Goal: Book appointment/travel/reservation

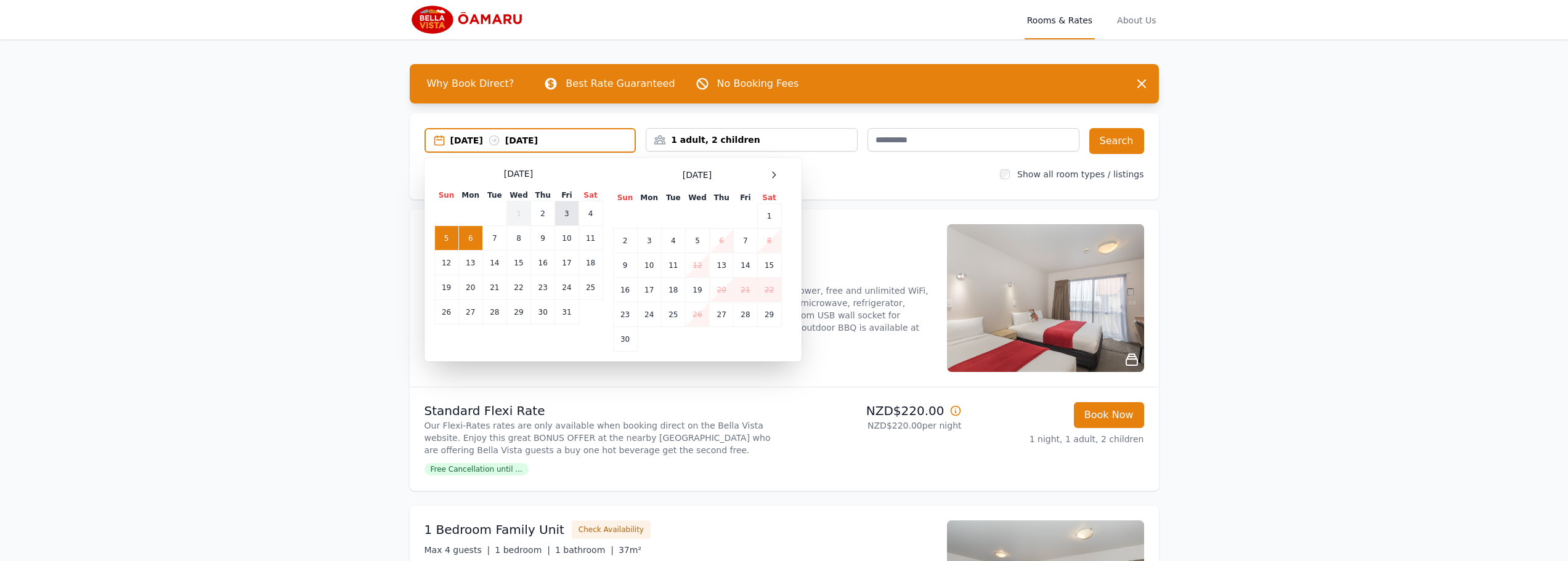
drag, startPoint x: 544, startPoint y: 217, endPoint x: 562, endPoint y: 217, distance: 18.0
click at [546, 217] on td "2" at bounding box center [542, 213] width 24 height 25
click at [563, 217] on td "3" at bounding box center [566, 213] width 24 height 25
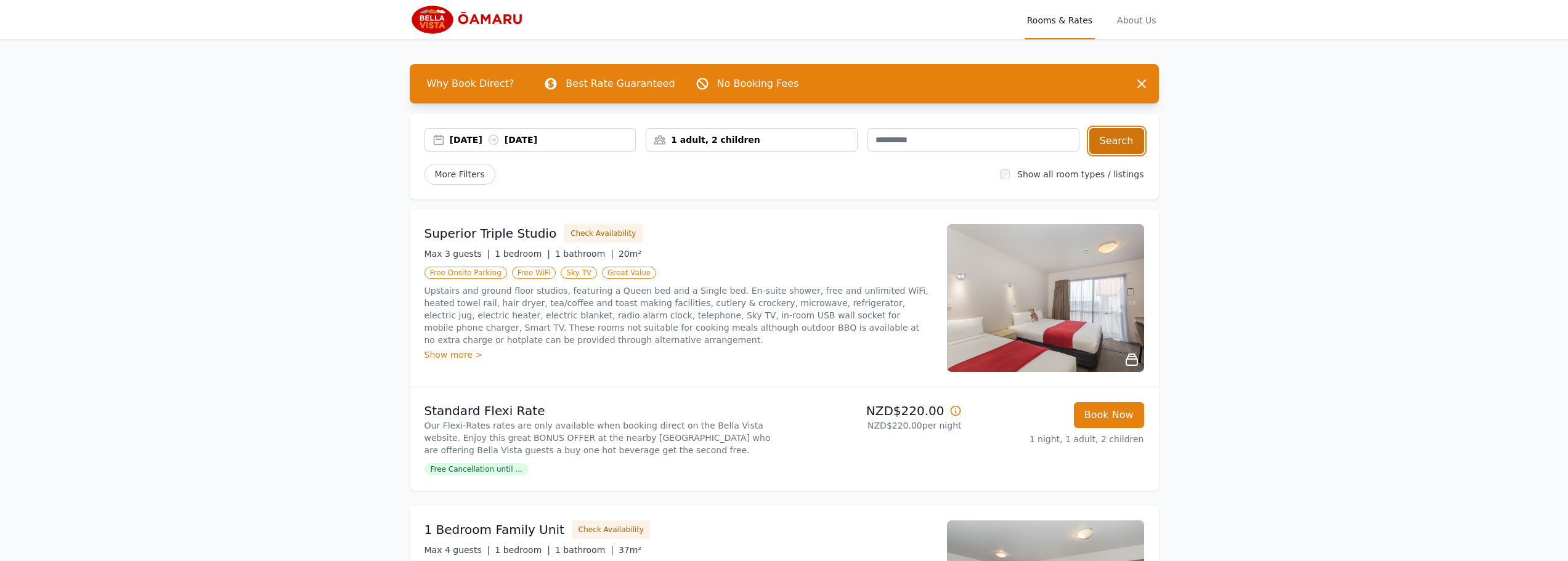
click at [1125, 140] on button "Search" at bounding box center [1116, 141] width 55 height 26
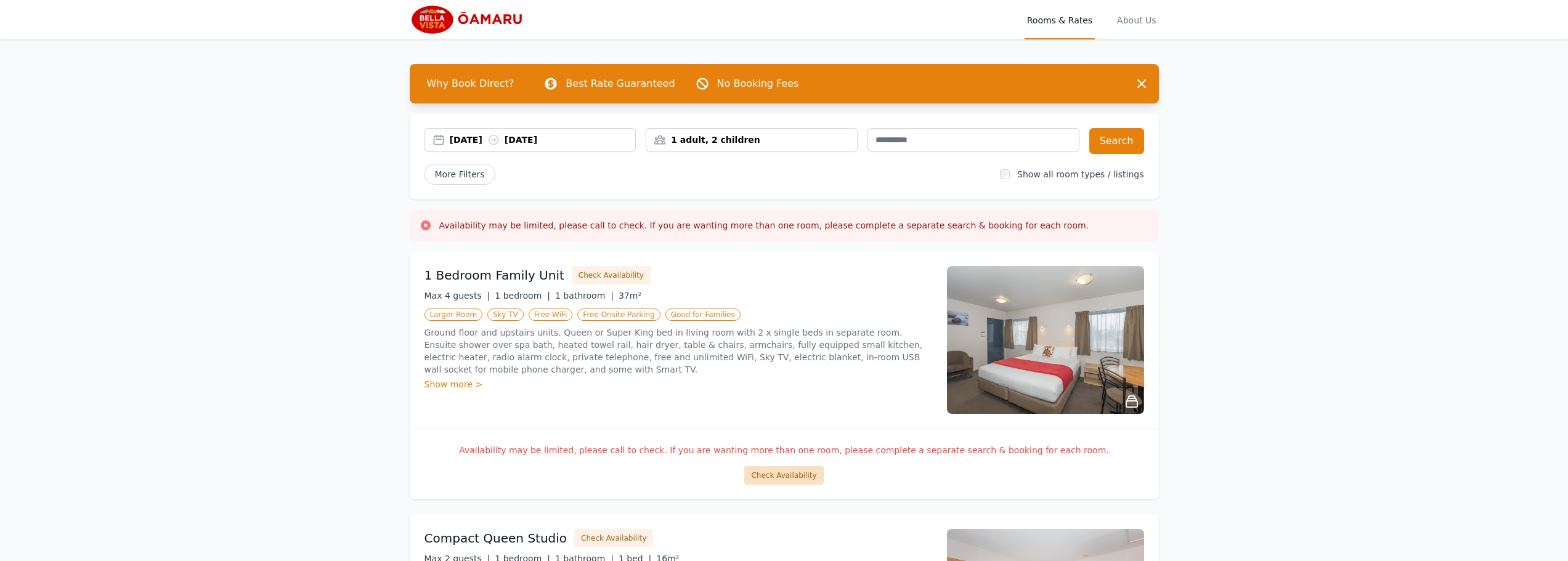
click at [762, 477] on button "Check Availability" at bounding box center [784, 475] width 79 height 19
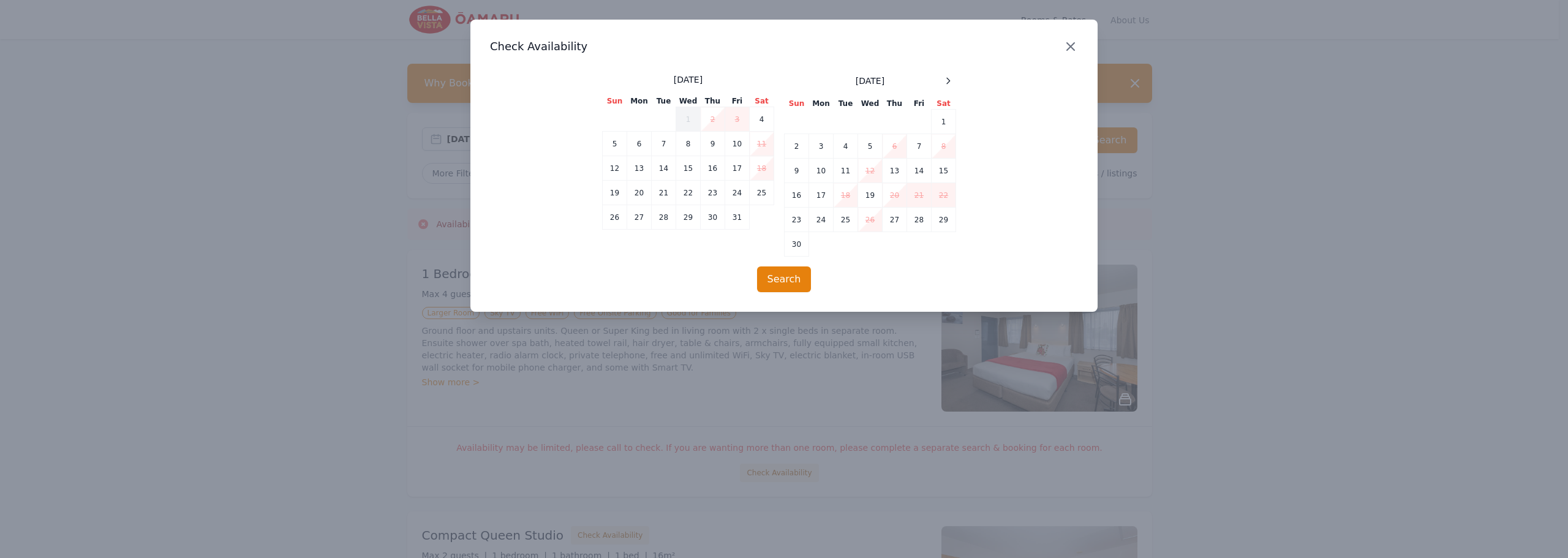
click at [1065, 49] on icon "button" at bounding box center [1070, 46] width 15 height 15
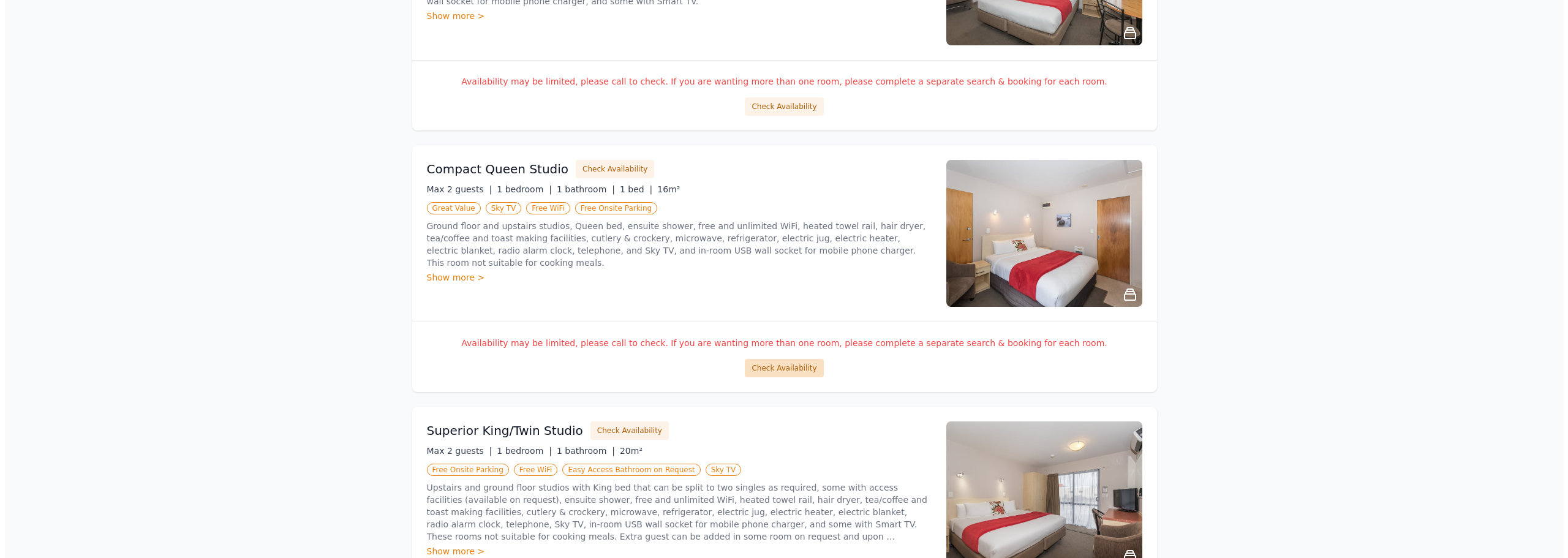
scroll to position [367, 0]
click at [788, 371] on button "Check Availability" at bounding box center [779, 367] width 78 height 19
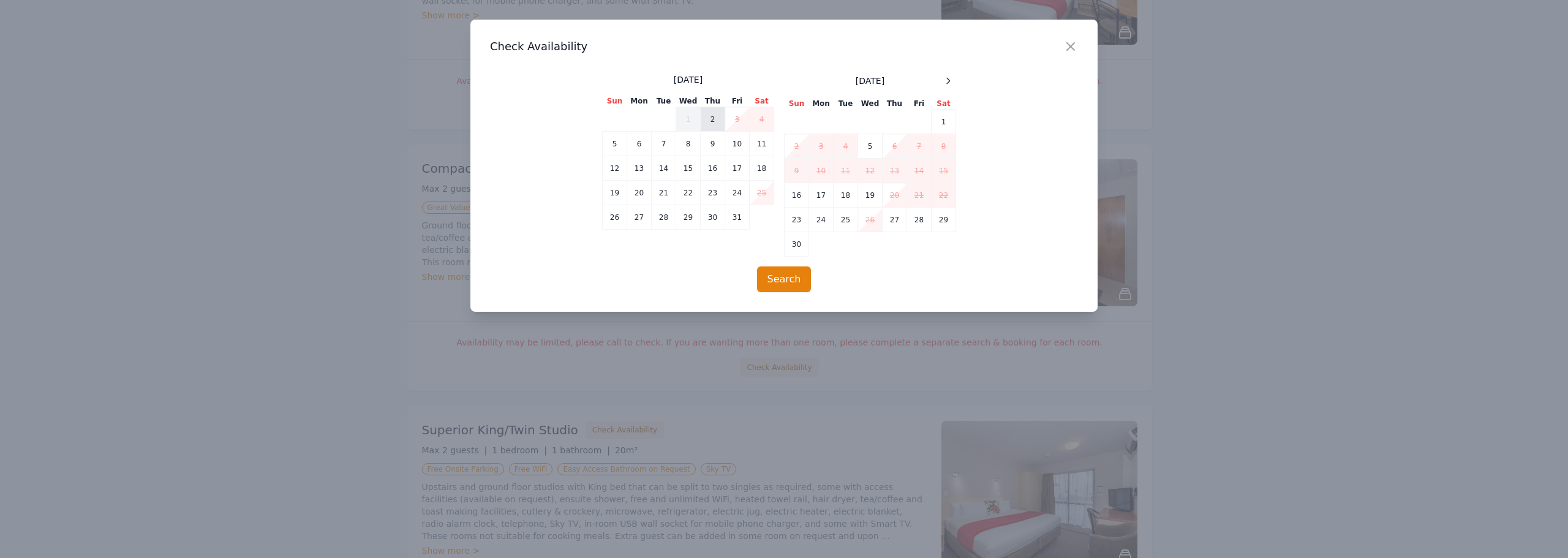
click at [704, 122] on td "2" at bounding box center [713, 119] width 24 height 24
click at [729, 118] on td "3" at bounding box center [737, 119] width 24 height 24
click at [790, 278] on button "Search" at bounding box center [784, 280] width 55 height 26
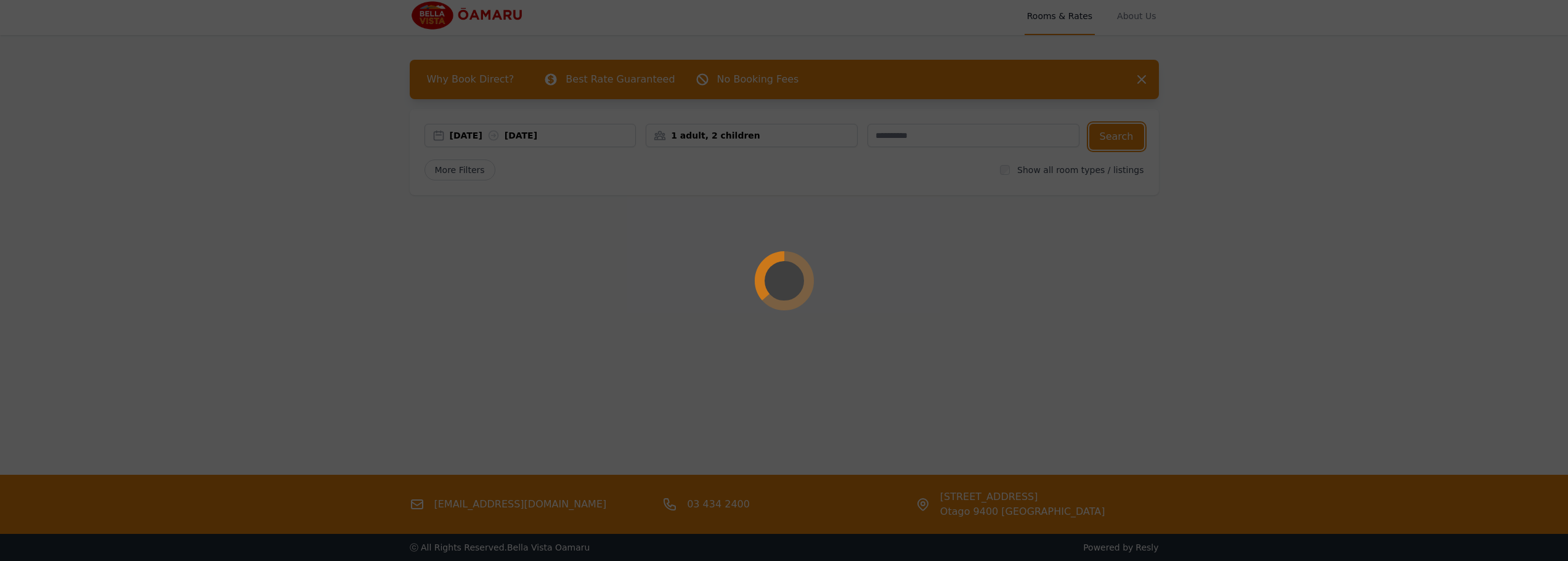
scroll to position [0, 0]
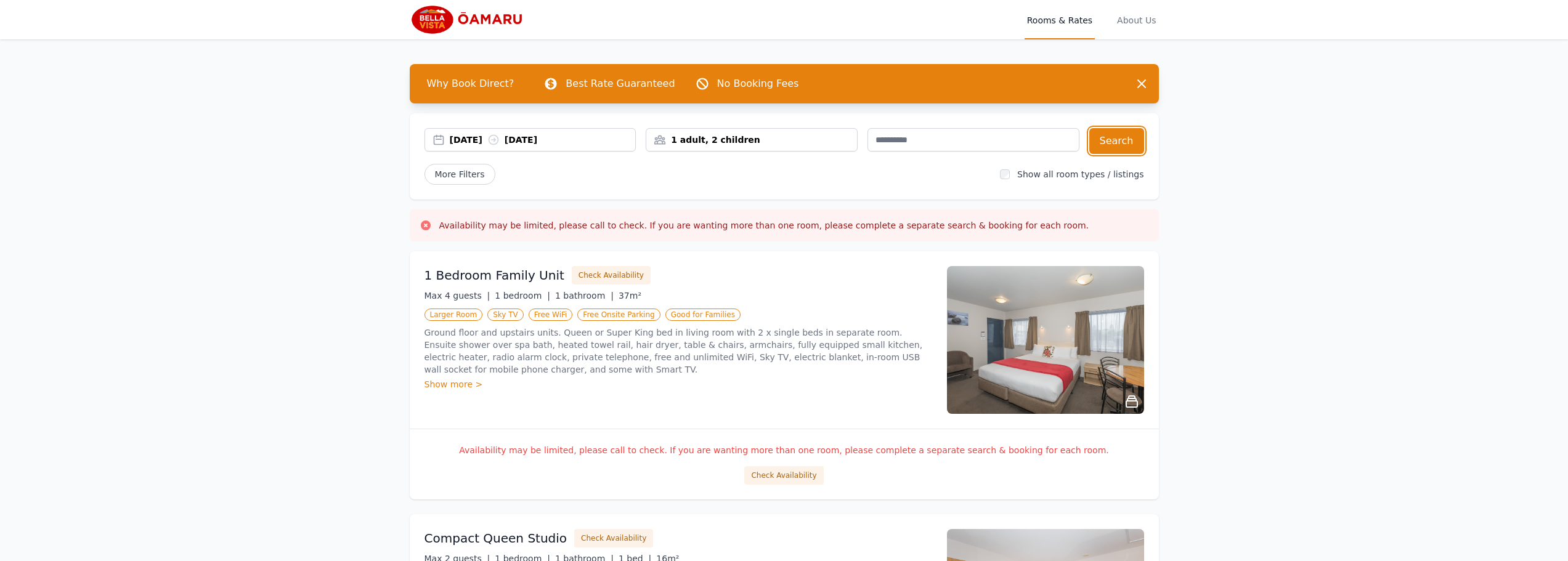
click at [747, 130] on div "1 adult, 2 children" at bounding box center [752, 139] width 212 height 24
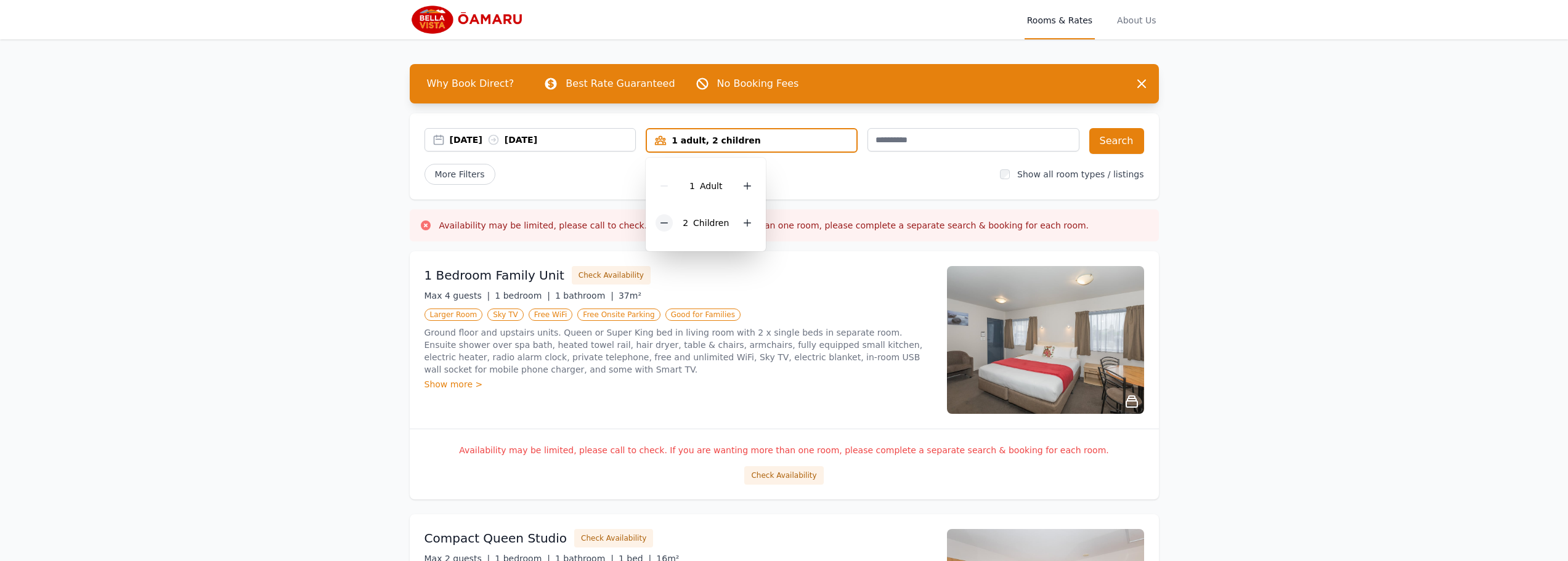
click at [660, 226] on div at bounding box center [664, 222] width 17 height 17
click at [668, 223] on icon at bounding box center [665, 223] width 7 height 0
click at [730, 185] on icon at bounding box center [734, 186] width 10 height 10
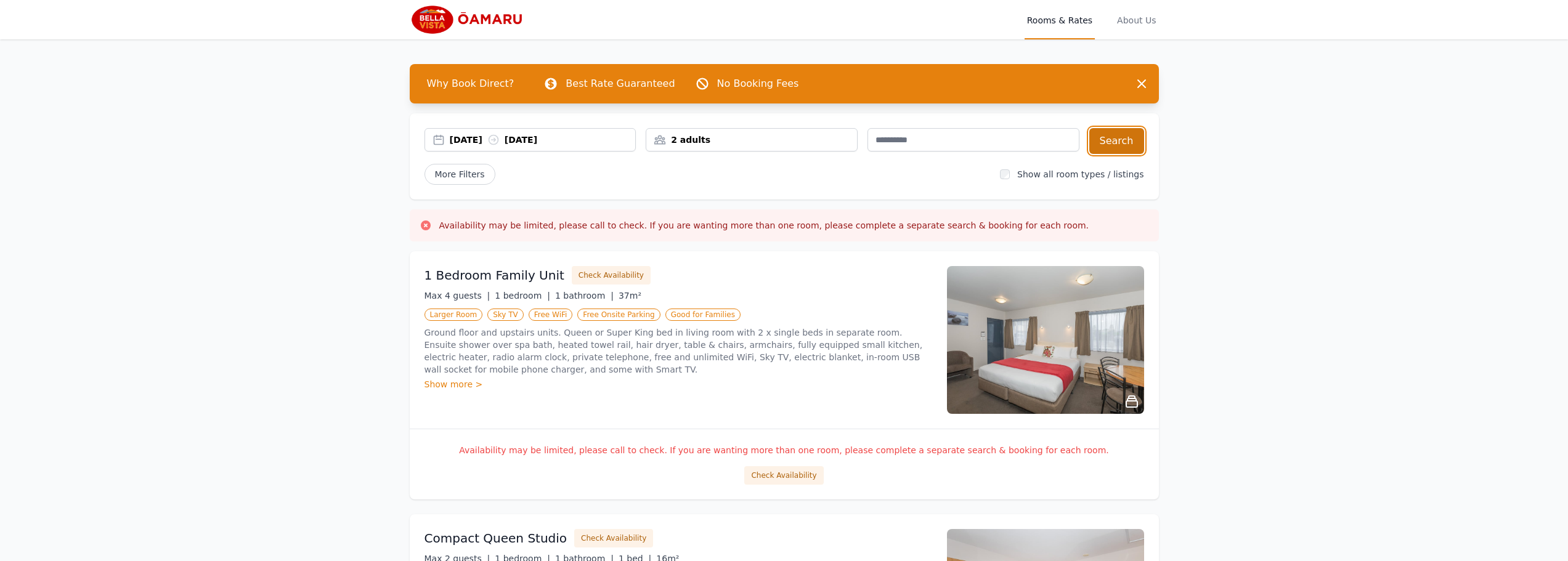
click at [1131, 140] on button "Search" at bounding box center [1116, 141] width 55 height 26
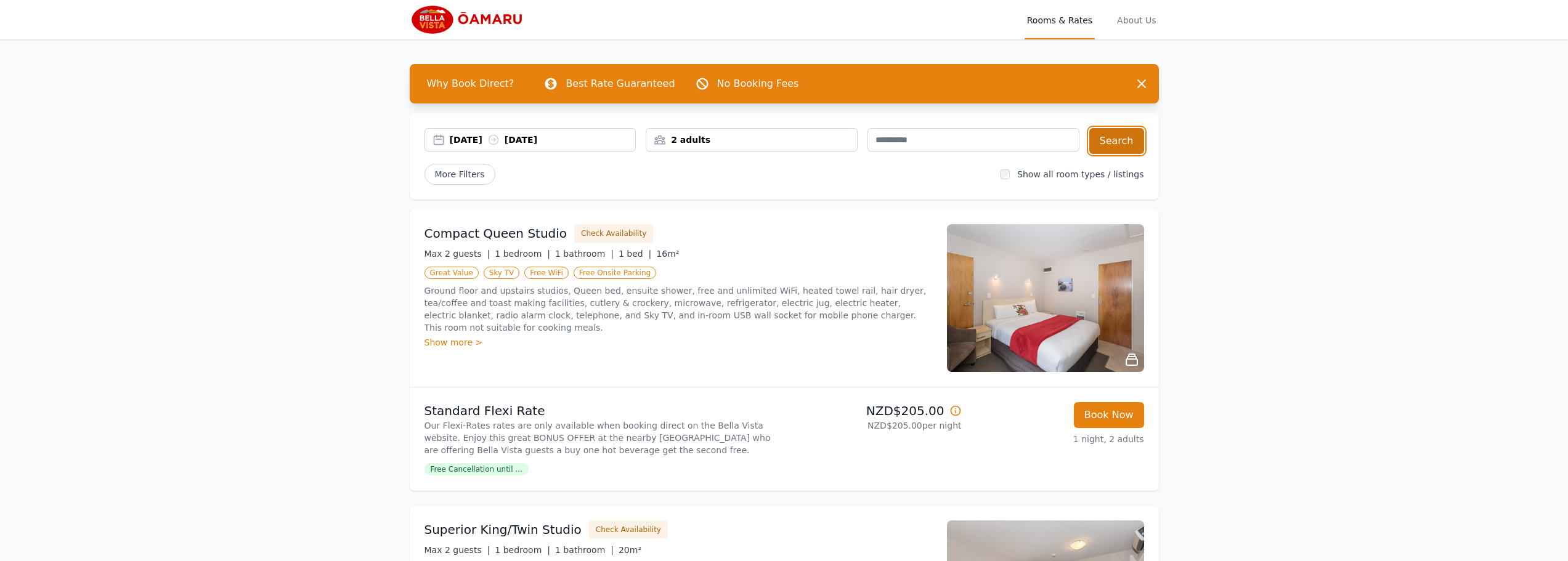
click at [1127, 139] on button "Search" at bounding box center [1116, 141] width 55 height 26
